Goal: Complete application form

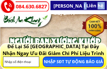
click at [23, 61] on input "tel" at bounding box center [21, 62] width 36 height 10
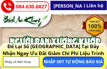
type input "0912967975"
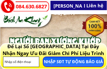
type input "0912967975"
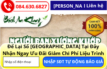
type input "0912967975"
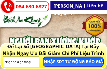
type input "0912967975"
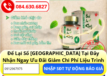
scroll to position [58, 0]
click at [4, 43] on div at bounding box center [53, 9] width 107 height 107
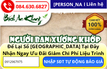
scroll to position [0, 0]
